Goal: Task Accomplishment & Management: Use online tool/utility

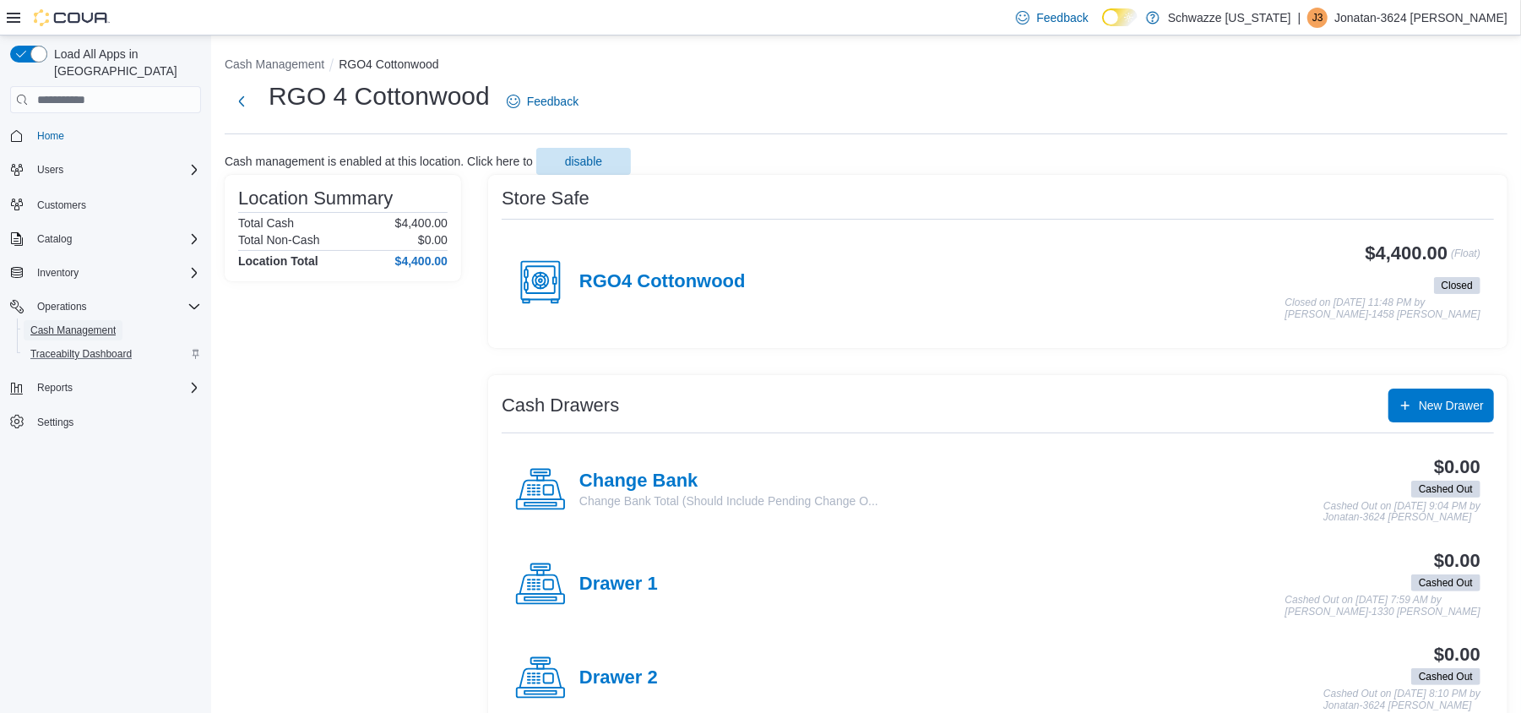
drag, startPoint x: 71, startPoint y: 312, endPoint x: 152, endPoint y: 335, distance: 84.2
click at [71, 323] on span "Cash Management" at bounding box center [72, 330] width 85 height 14
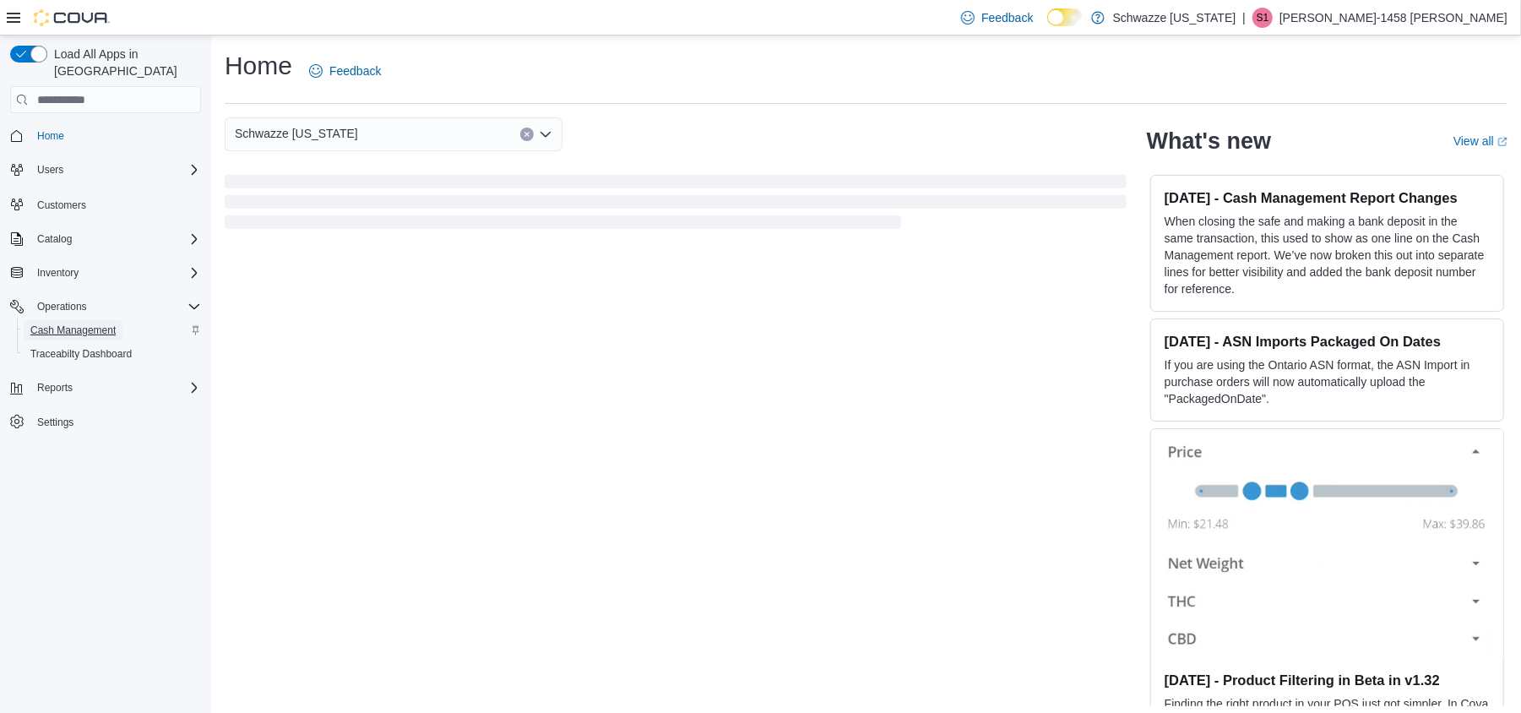
click at [41, 323] on span "Cash Management" at bounding box center [72, 330] width 85 height 14
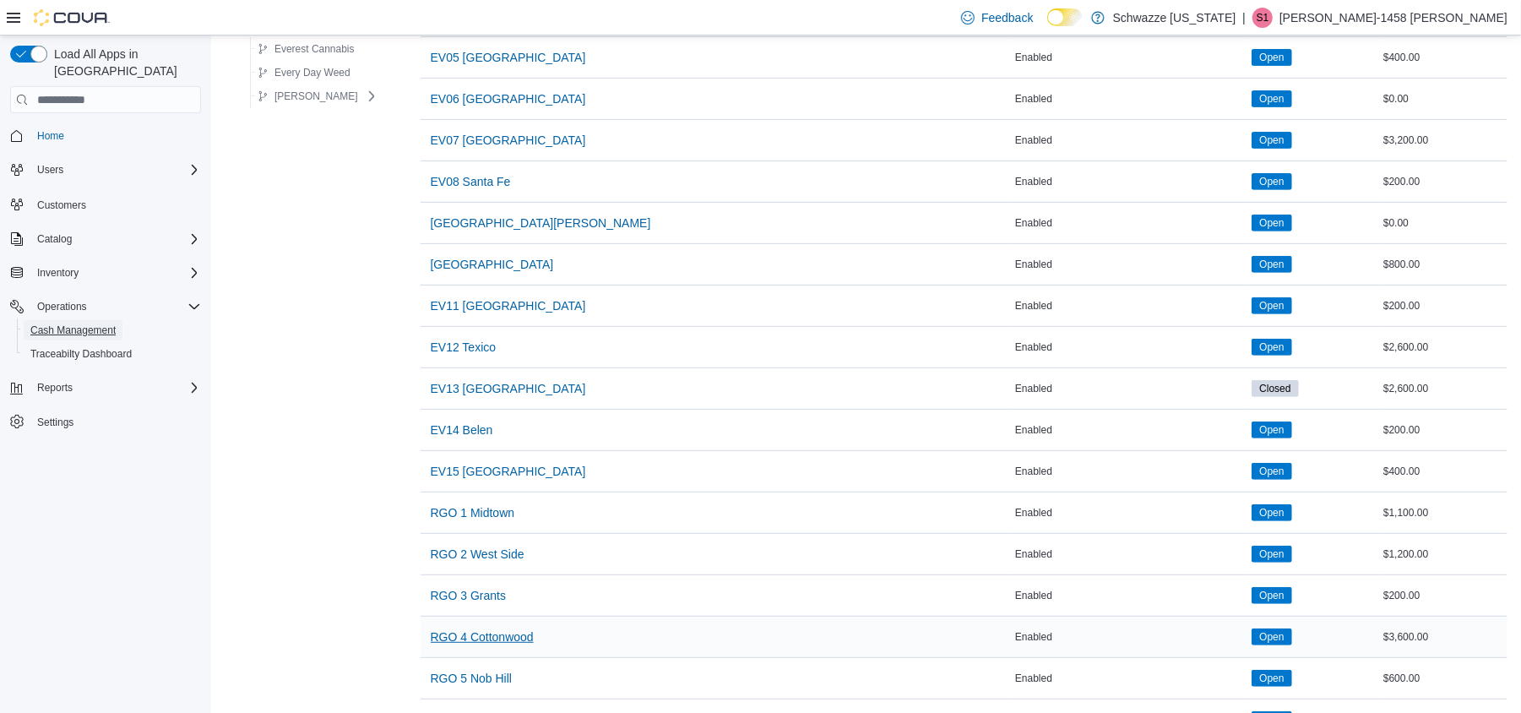
scroll to position [450, 0]
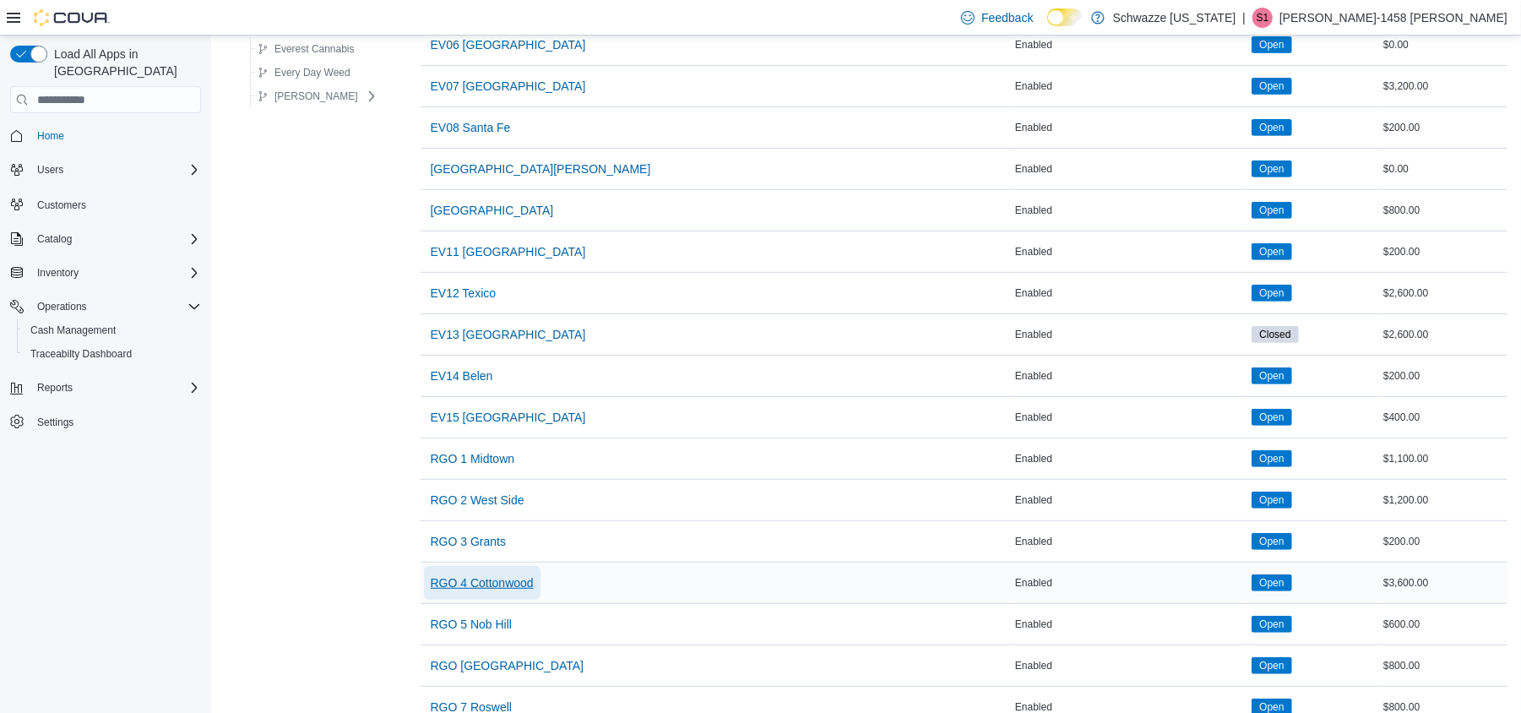
click at [460, 591] on span "RGO 4 Cottonwood" at bounding box center [482, 582] width 103 height 17
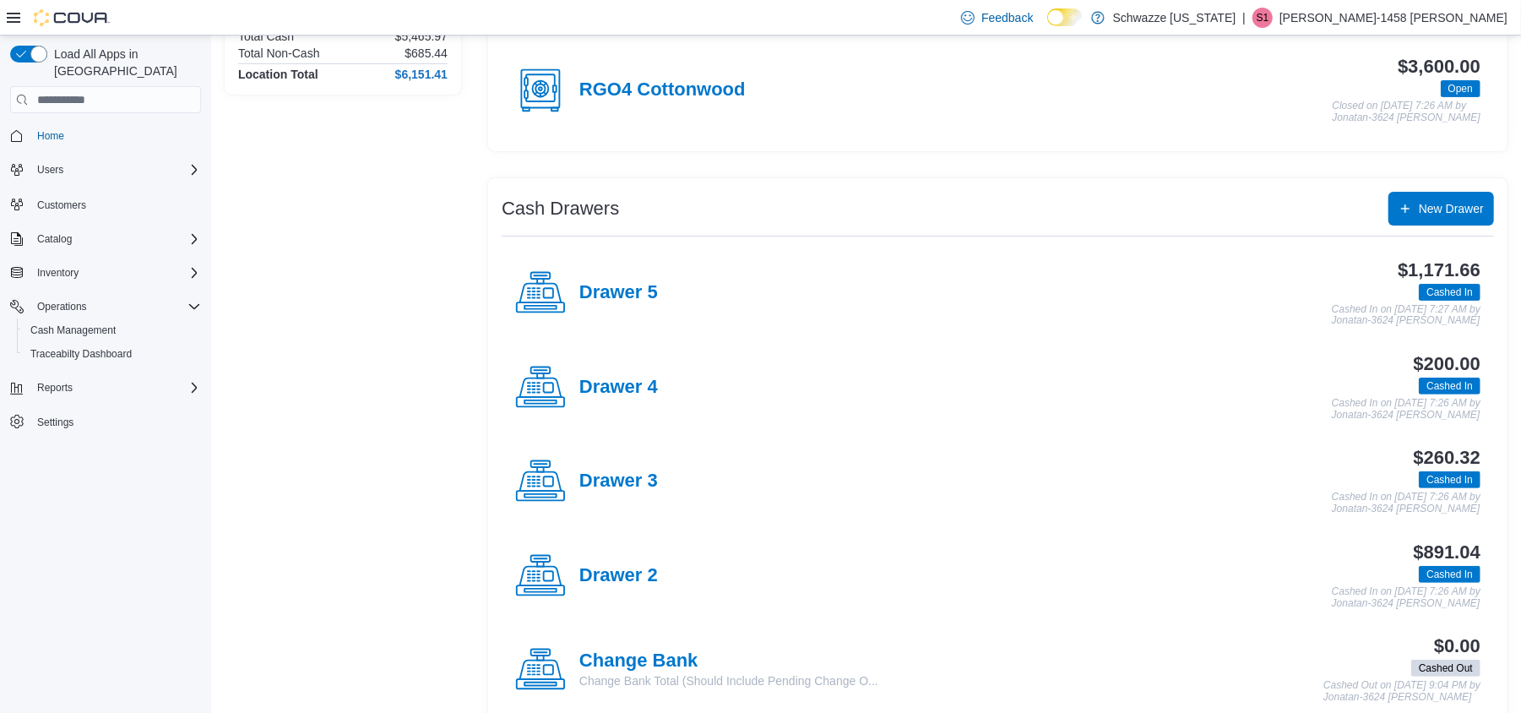
scroll to position [225, 0]
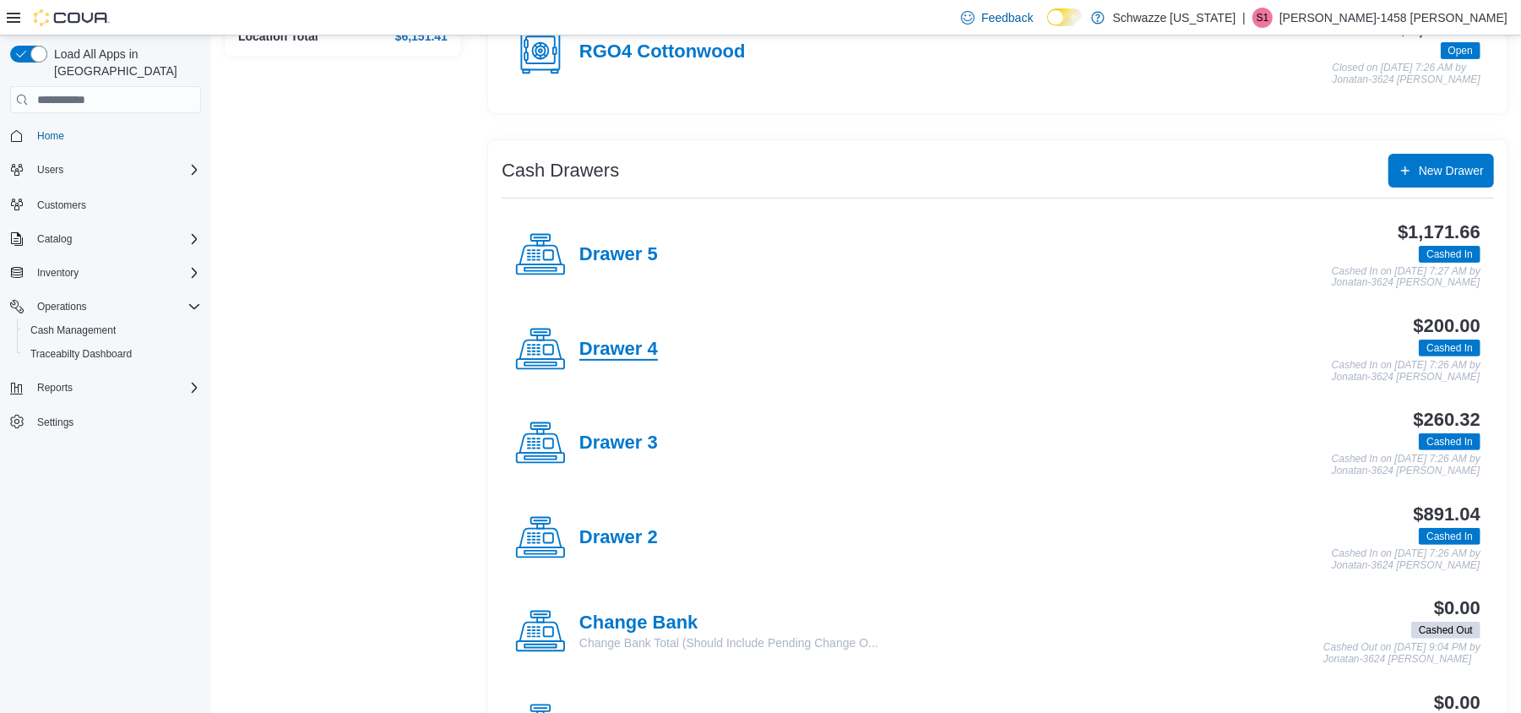
click at [622, 346] on h4 "Drawer 4" at bounding box center [618, 350] width 79 height 22
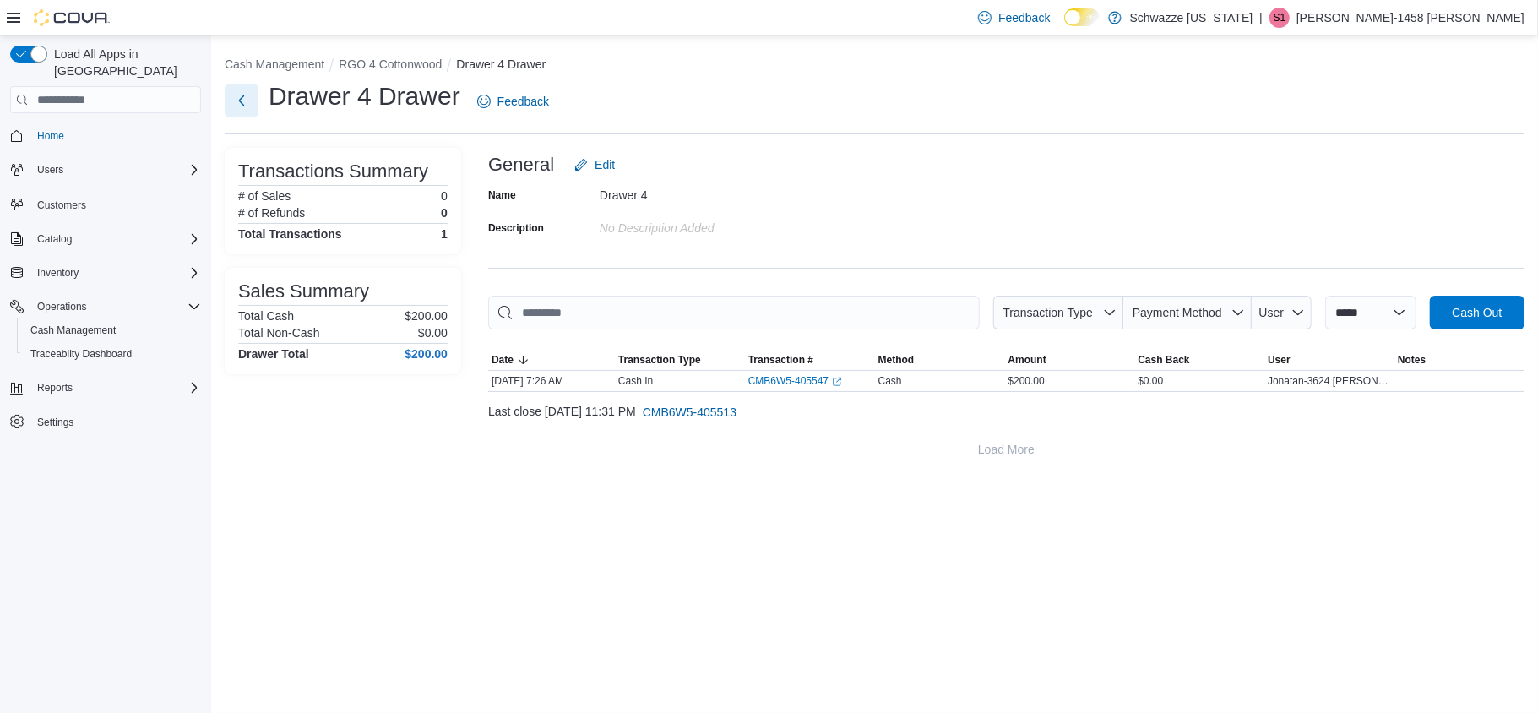
click at [243, 108] on button "Next" at bounding box center [242, 101] width 34 height 34
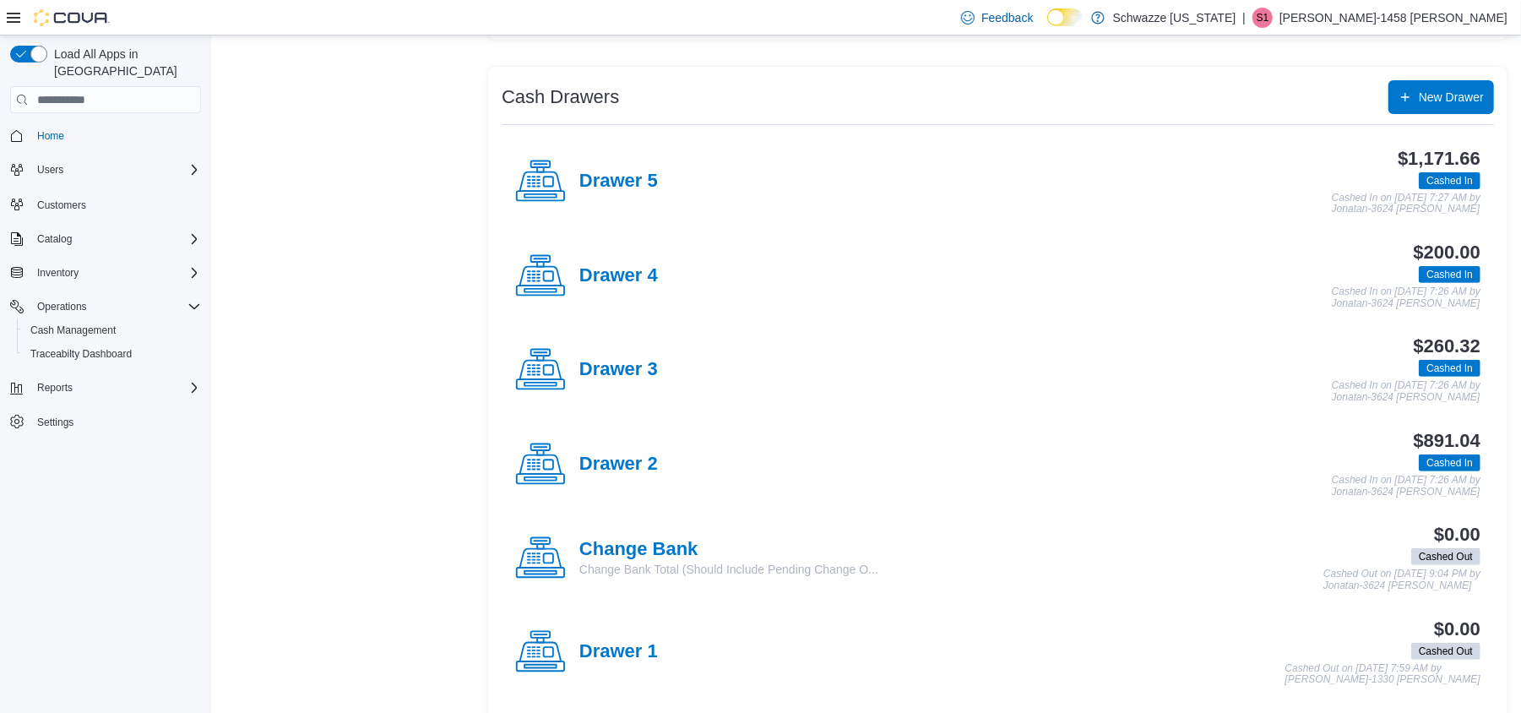
scroll to position [338, 0]
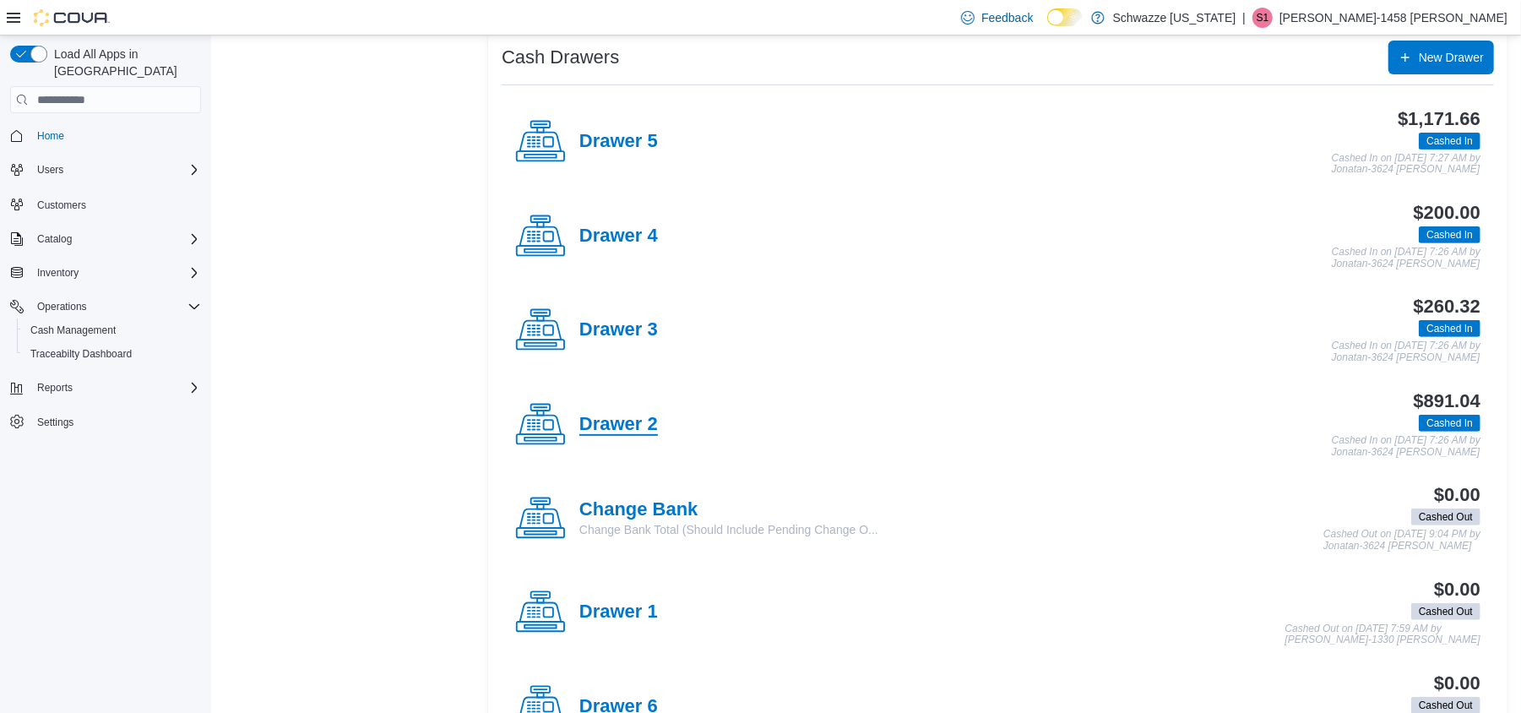
click at [622, 419] on h4 "Drawer 2" at bounding box center [618, 425] width 79 height 22
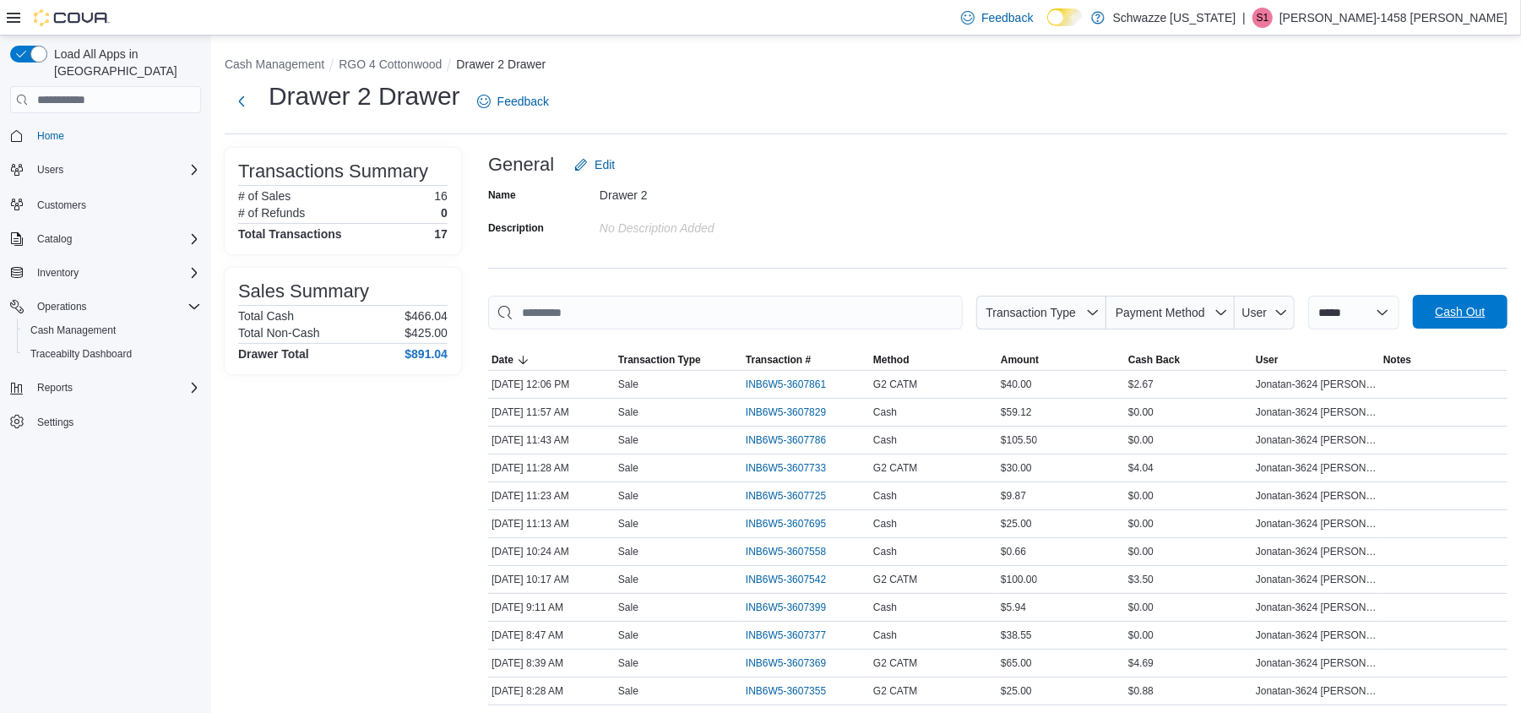
click at [1457, 312] on span "Cash Out" at bounding box center [1460, 311] width 50 height 17
